Goal: Navigation & Orientation: Find specific page/section

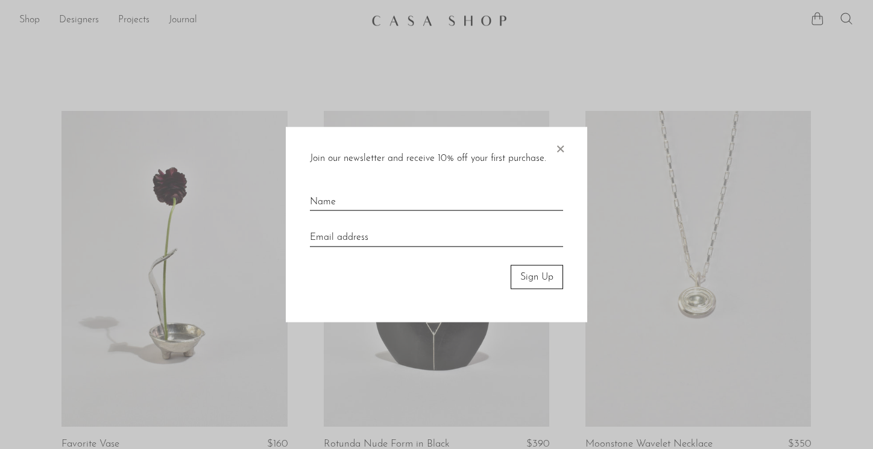
click at [562, 151] on span "×" at bounding box center [560, 146] width 12 height 39
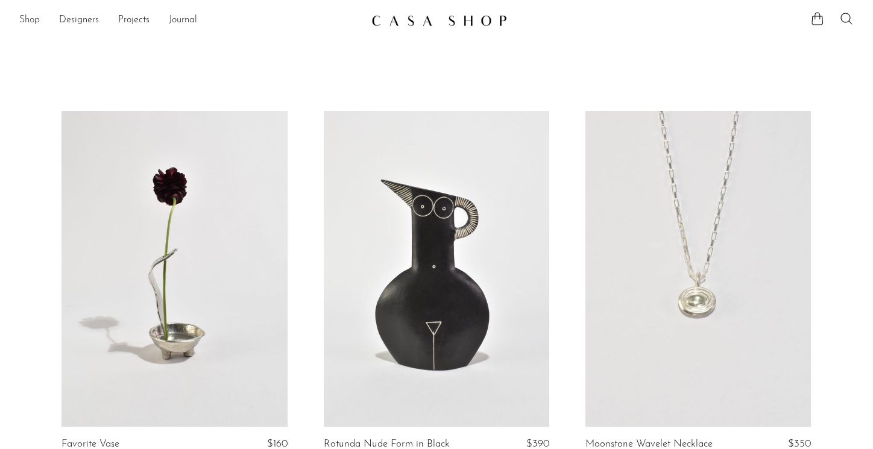
click at [30, 21] on link "Shop" at bounding box center [29, 21] width 20 height 16
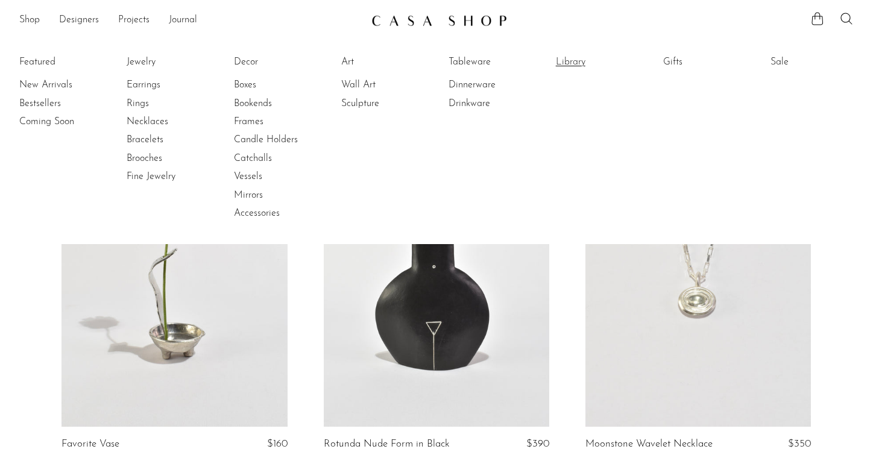
click at [576, 60] on link "Library" at bounding box center [601, 61] width 90 height 13
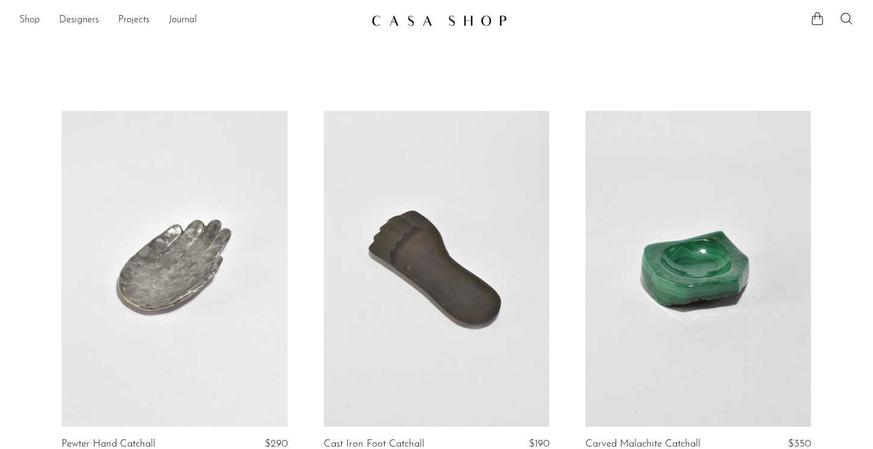
click at [33, 25] on link "Shop" at bounding box center [29, 21] width 20 height 16
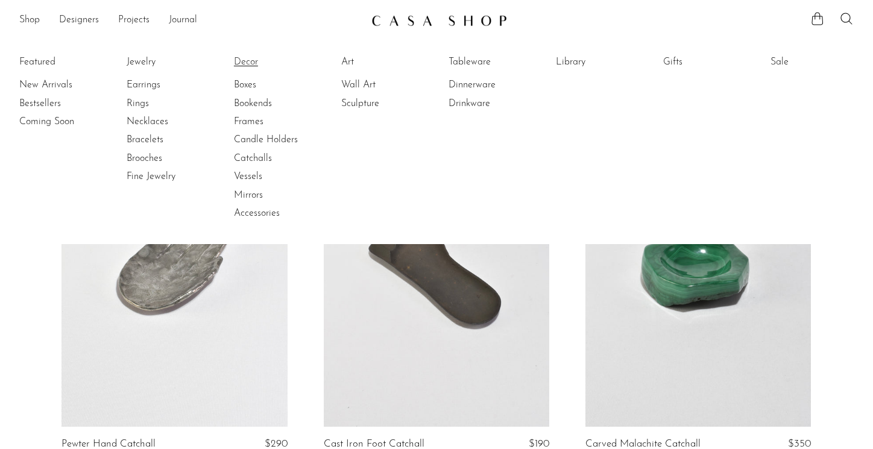
click at [254, 63] on link "Decor" at bounding box center [279, 61] width 90 height 13
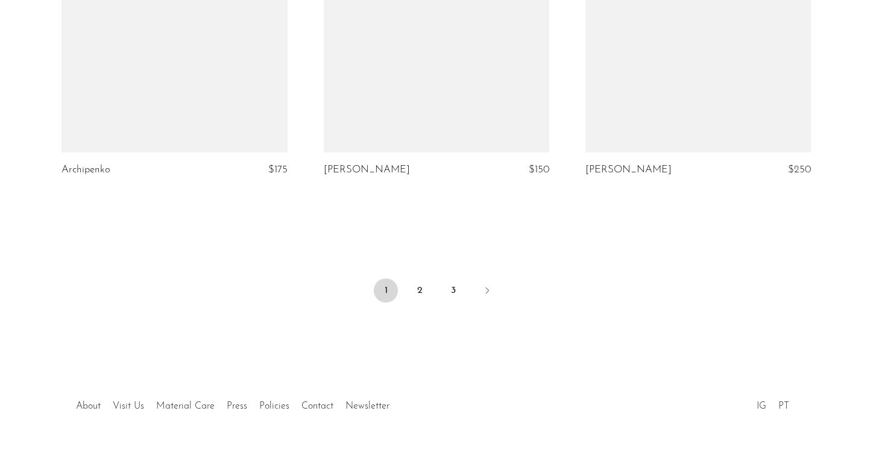
scroll to position [4414, 0]
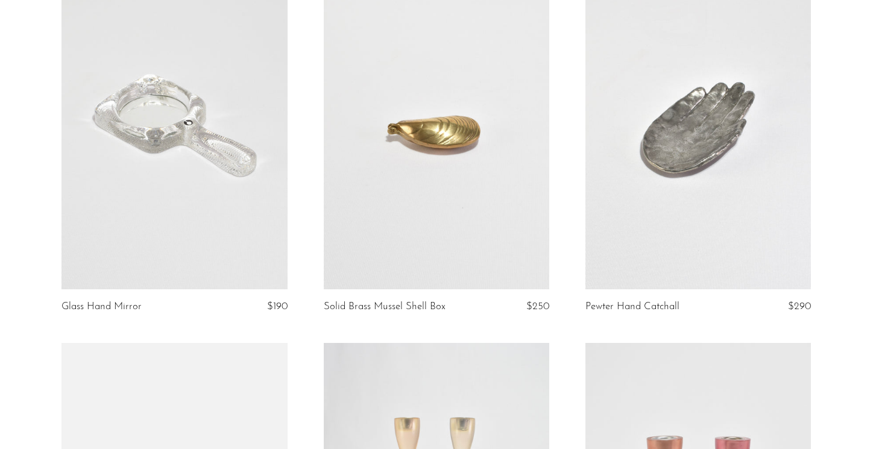
scroll to position [1091, 0]
